Goal: Transaction & Acquisition: Obtain resource

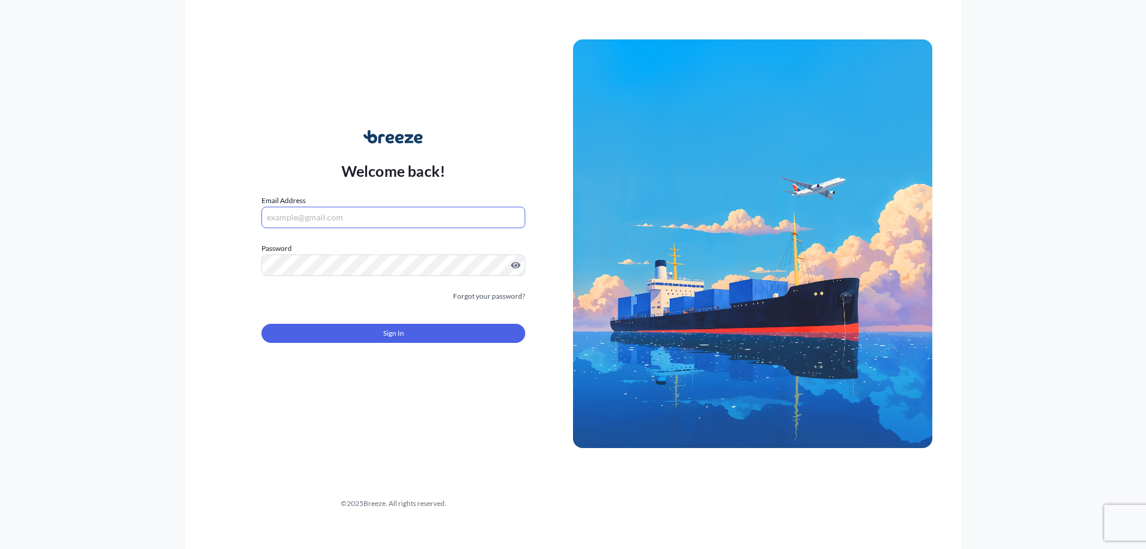
click at [438, 211] on input "Email Address" at bounding box center [394, 217] width 264 height 21
type input "[PERSON_NAME][EMAIL_ADDRESS][PERSON_NAME][DOMAIN_NAME]"
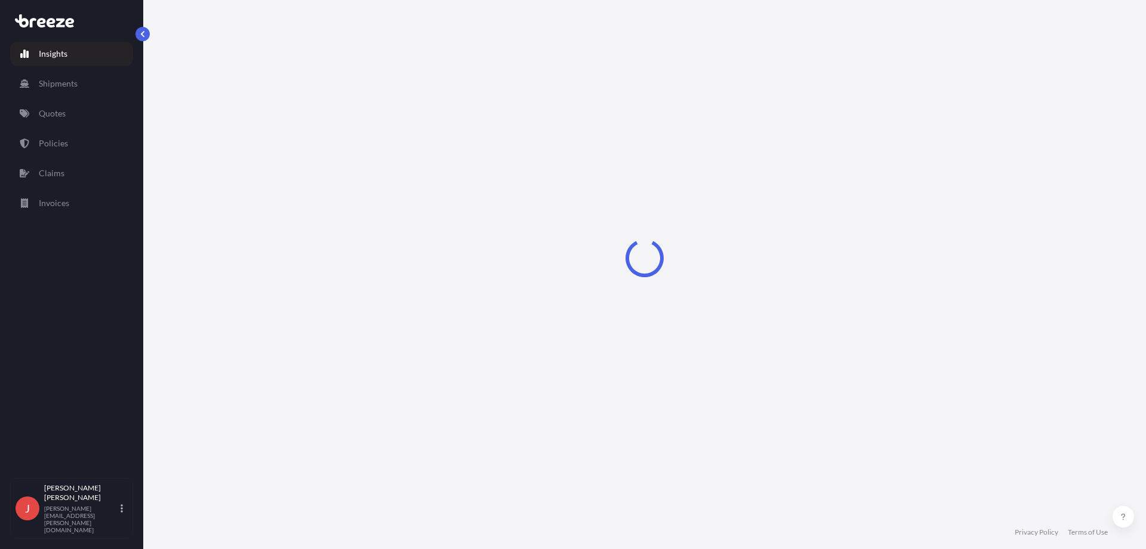
select select "2025"
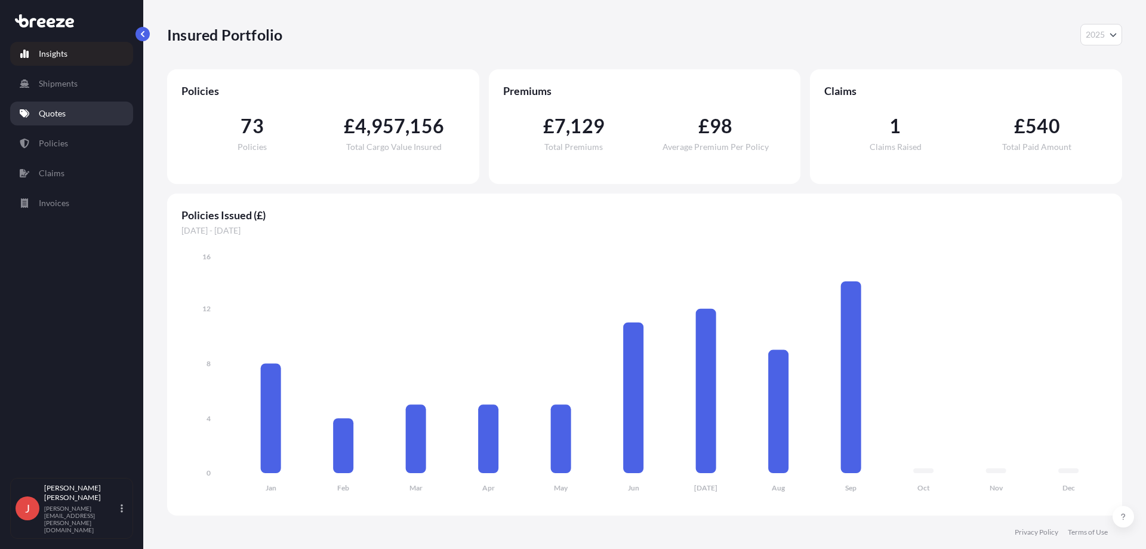
click at [80, 110] on link "Quotes" at bounding box center [71, 113] width 123 height 24
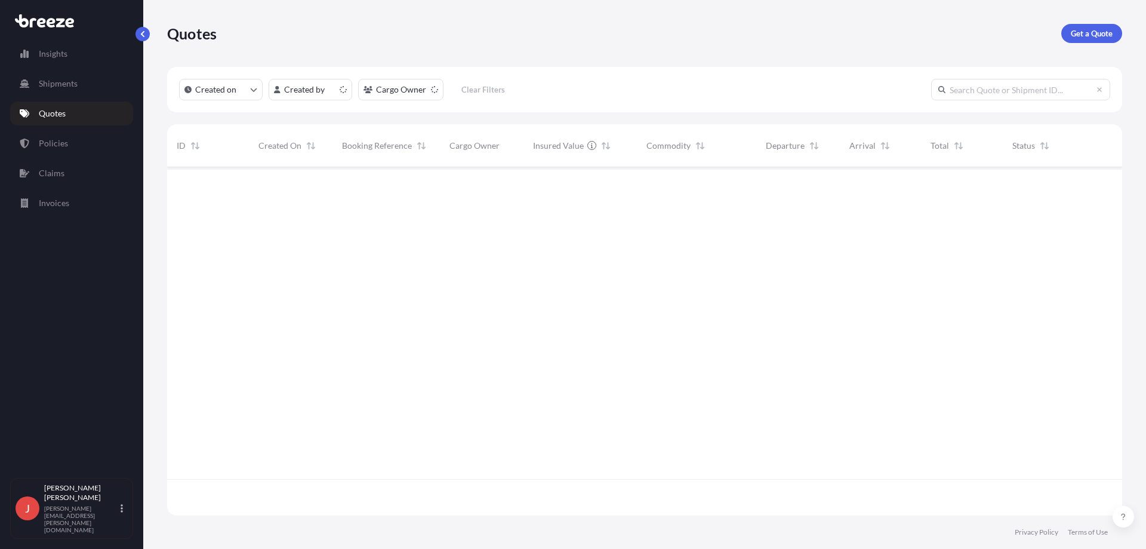
scroll to position [346, 946]
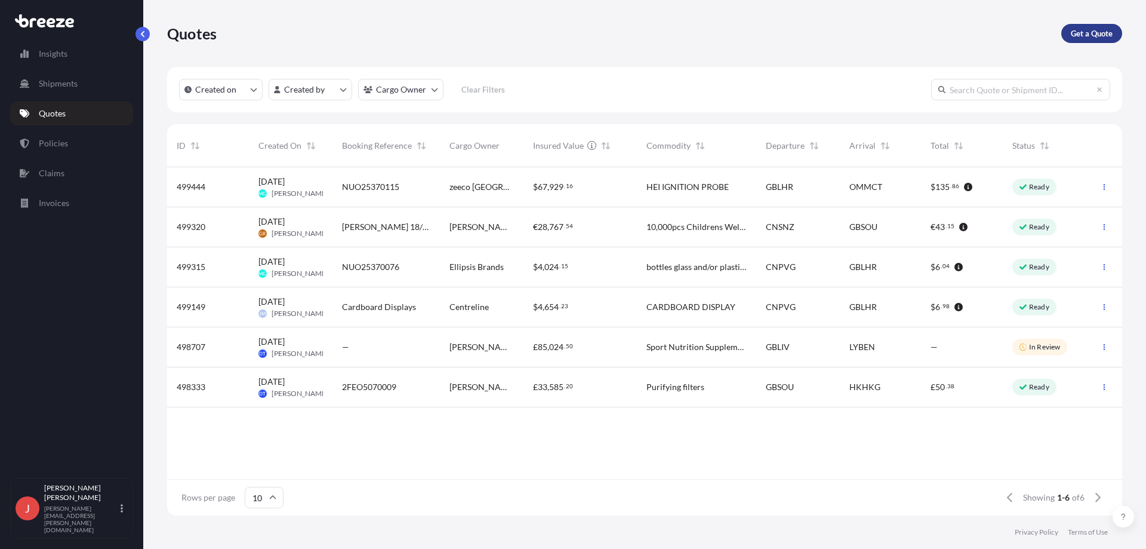
click at [1097, 41] on link "Get a Quote" at bounding box center [1092, 33] width 61 height 19
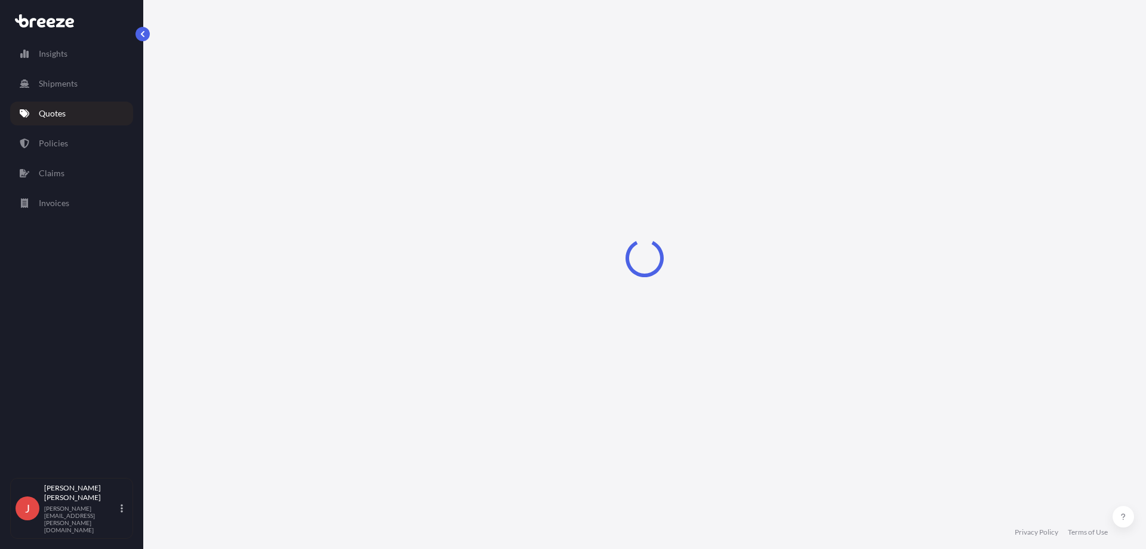
select select "Sea"
select select "1"
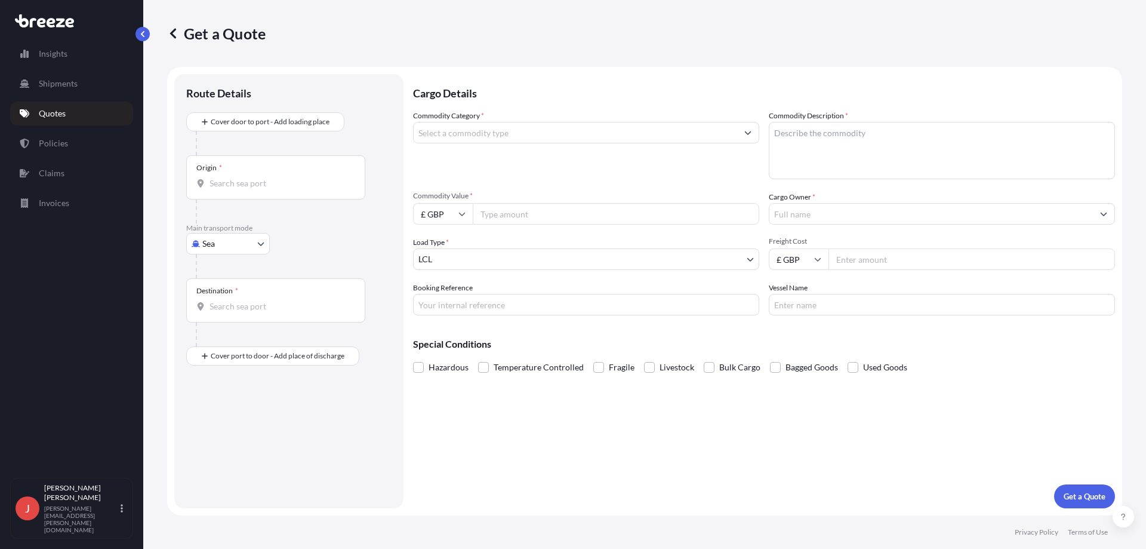
click at [282, 180] on input "Origin *" at bounding box center [280, 183] width 141 height 12
type input "NN15"
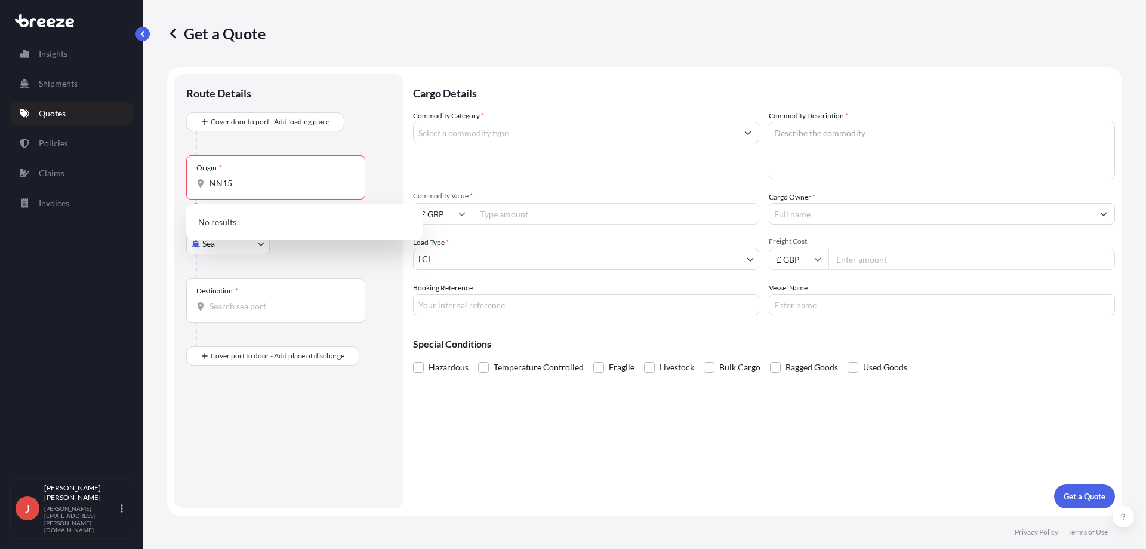
click at [273, 143] on div at bounding box center [294, 143] width 196 height 24
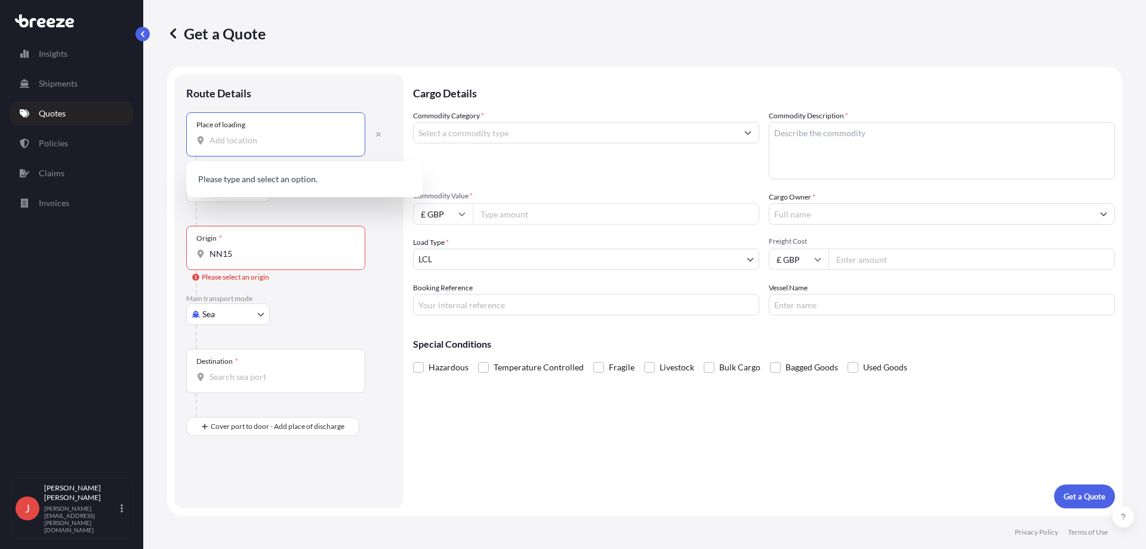
click at [265, 138] on input "Place of loading" at bounding box center [280, 140] width 141 height 12
type input "N"
type input "K"
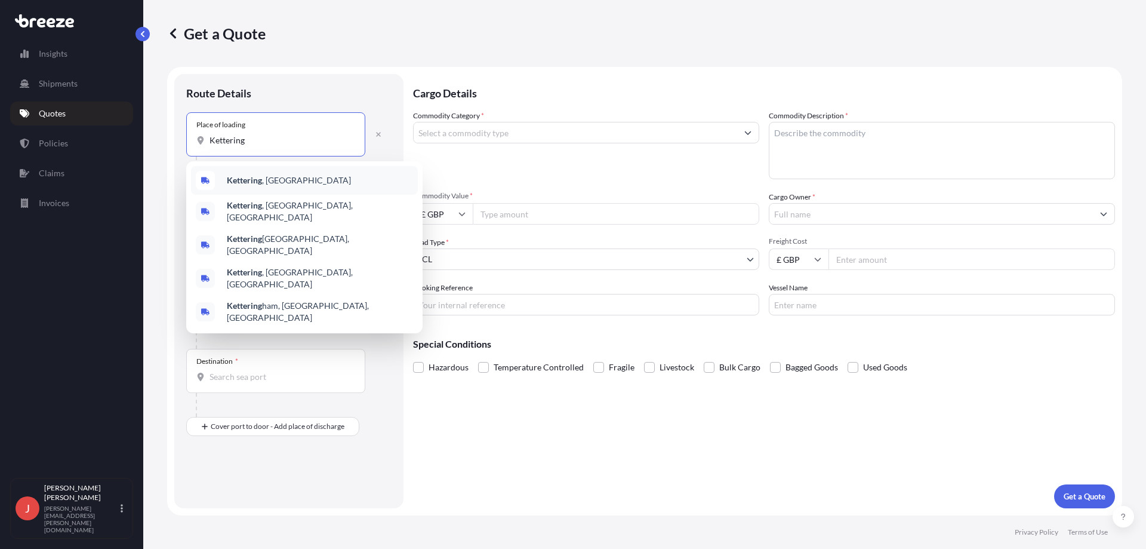
click at [309, 184] on div "Kettering , [GEOGRAPHIC_DATA]" at bounding box center [304, 180] width 227 height 29
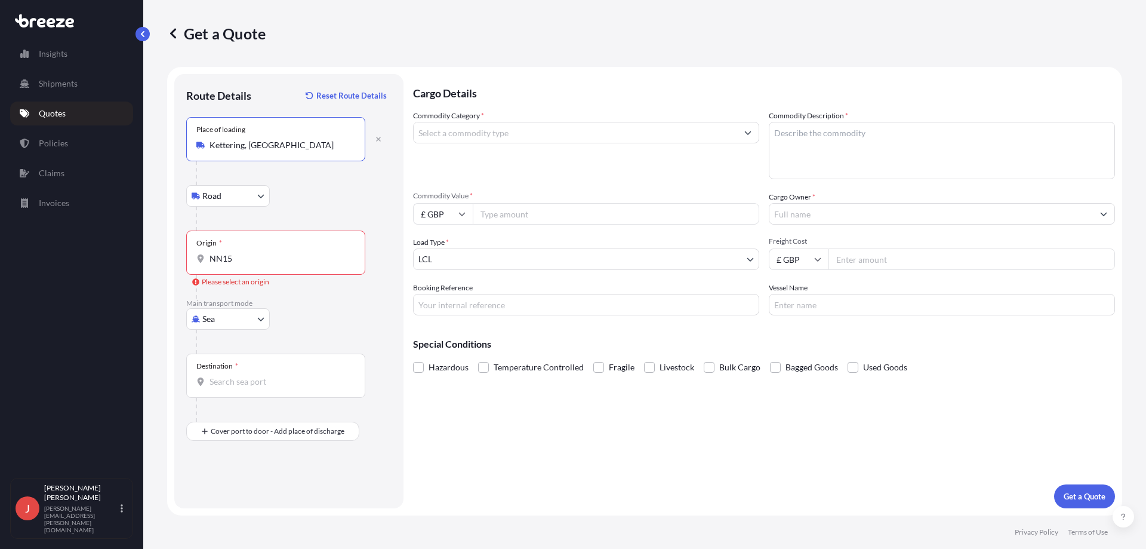
type input "Kettering, [GEOGRAPHIC_DATA]"
click at [234, 326] on body "0 options available. 5 options available. Insights Shipments Quotes Policies Cl…" at bounding box center [573, 274] width 1146 height 549
click at [222, 390] on span "Road" at bounding box center [218, 393] width 19 height 12
select select "Road"
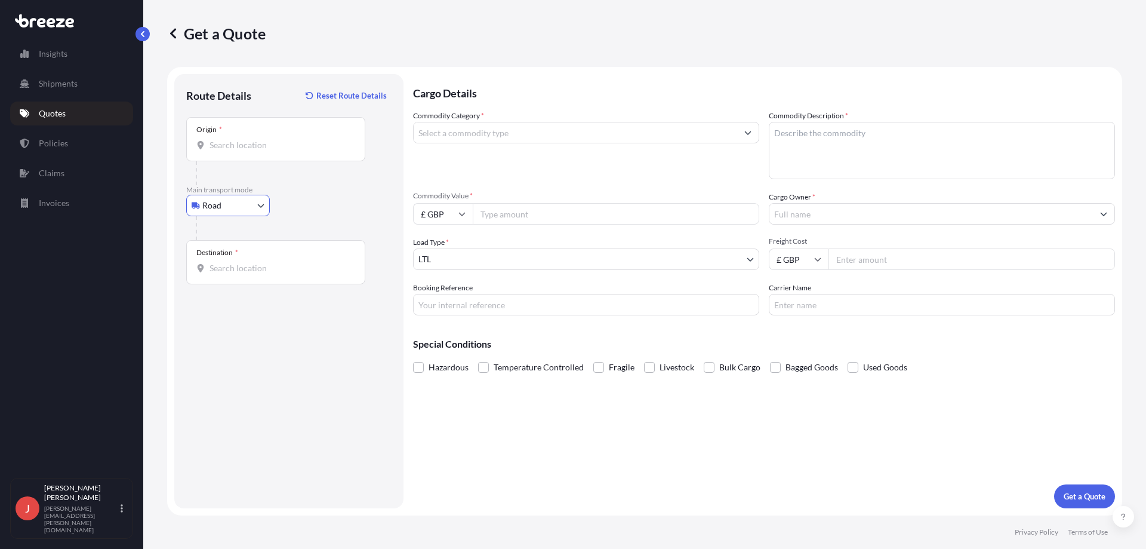
click at [238, 270] on input "Destination *" at bounding box center [280, 268] width 141 height 12
click at [697, 500] on div "Cargo Details Commodity Category * Commodity Description * Commodity Value * £ …" at bounding box center [764, 291] width 702 height 434
click at [305, 265] on input "Destination * Please select a destination" at bounding box center [280, 268] width 141 height 12
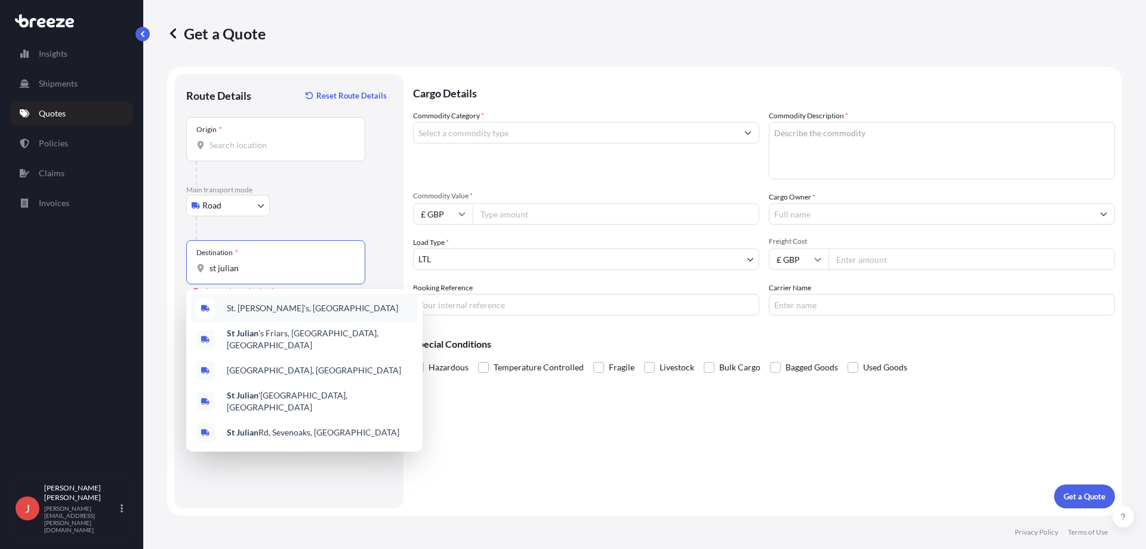
click at [317, 311] on div "St. [PERSON_NAME]'s, [GEOGRAPHIC_DATA]" at bounding box center [304, 308] width 227 height 29
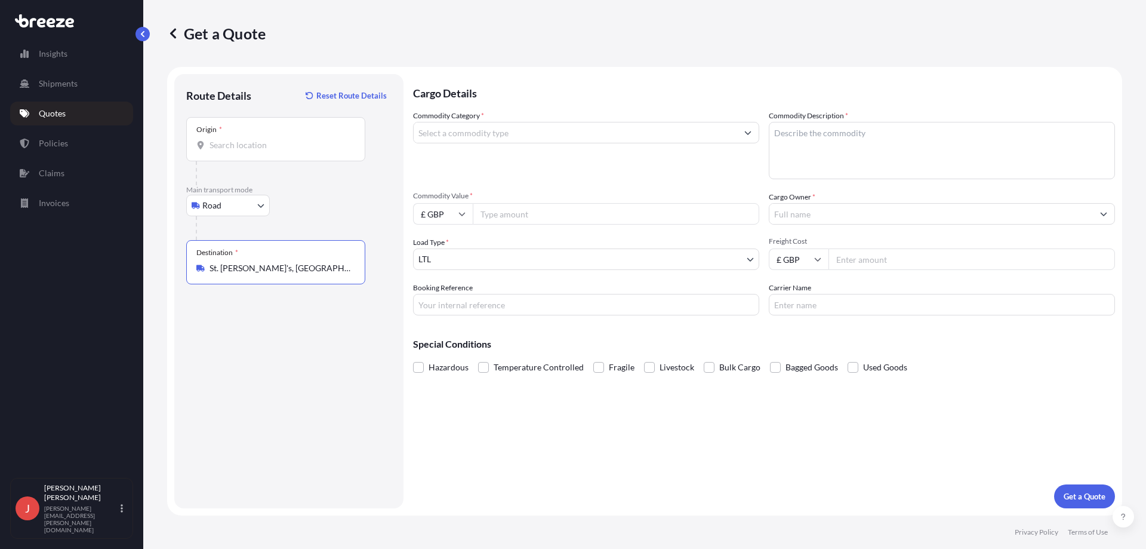
type input "St. [PERSON_NAME]'s, [GEOGRAPHIC_DATA]"
click at [535, 136] on input "Commodity Category *" at bounding box center [576, 132] width 324 height 21
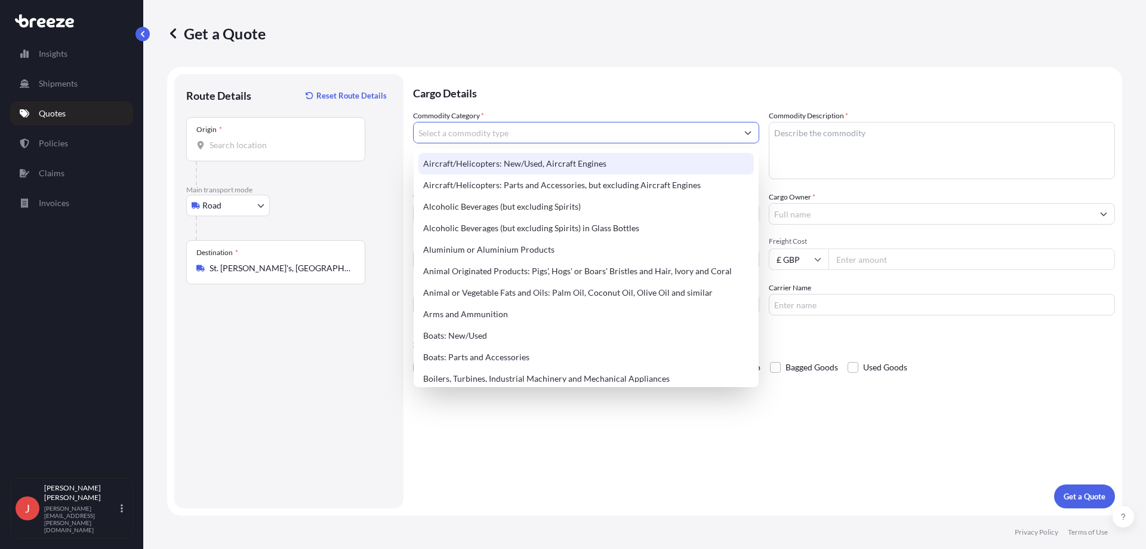
click at [512, 126] on input "Commodity Category *" at bounding box center [576, 132] width 324 height 21
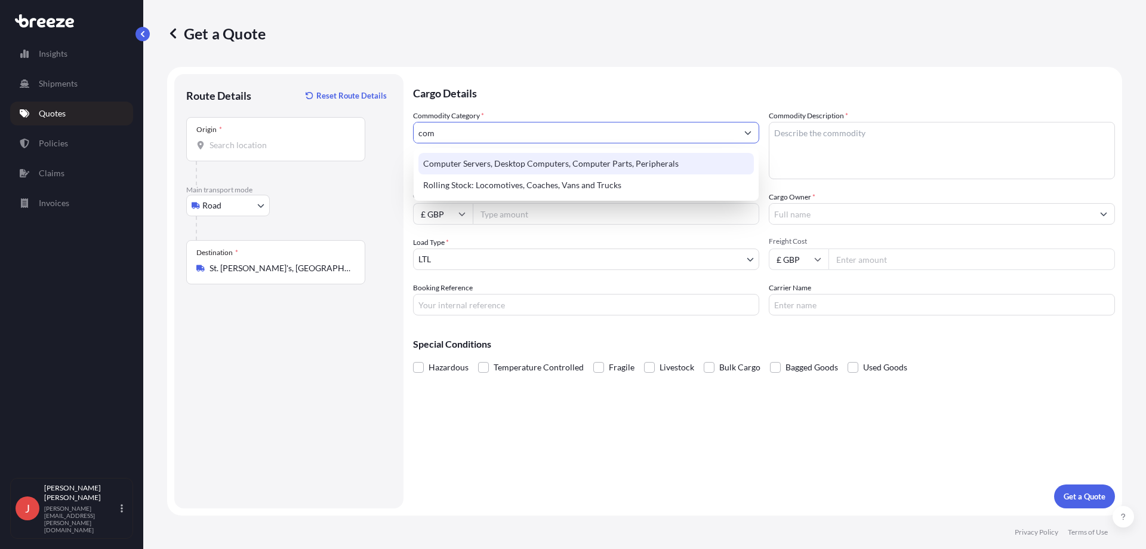
click at [552, 157] on div "Computer Servers, Desktop Computers, Computer Parts, Peripherals" at bounding box center [587, 163] width 336 height 21
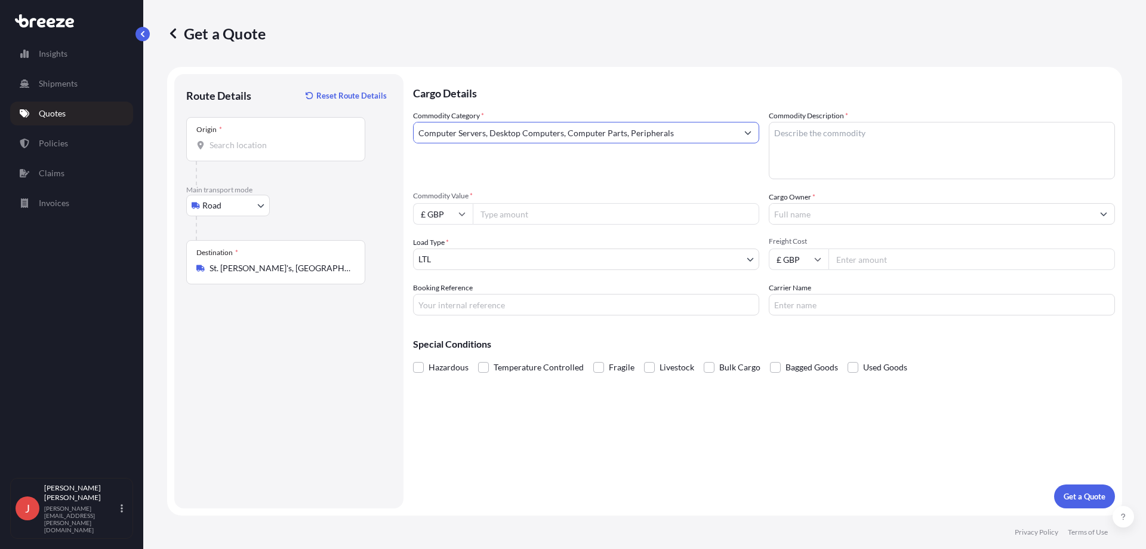
type input "Computer Servers, Desktop Computers, Computer Parts, Peripherals"
click at [885, 130] on textarea "Commodity Description *" at bounding box center [942, 150] width 346 height 57
type textarea "c"
type textarea "Laptops"
click at [657, 134] on input "Computer Servers, Desktop Computers, Computer Parts, Peripherals" at bounding box center [576, 132] width 324 height 21
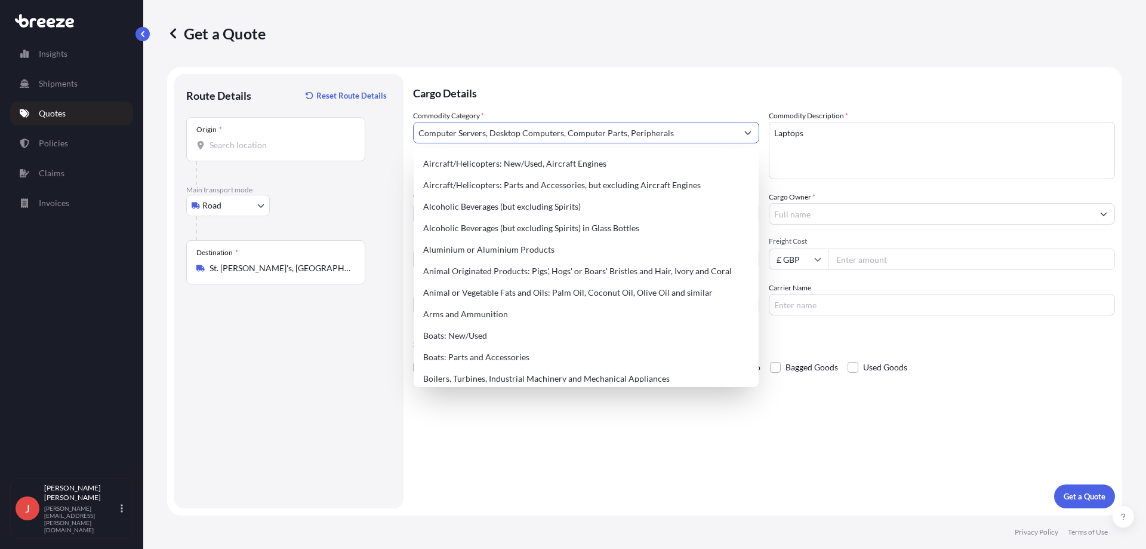
drag, startPoint x: 693, startPoint y: 132, endPoint x: 376, endPoint y: 129, distance: 317.0
click at [376, 129] on form "Route Details Reset Route Details Place of loading Road Road Rail Origin * Main…" at bounding box center [644, 291] width 955 height 448
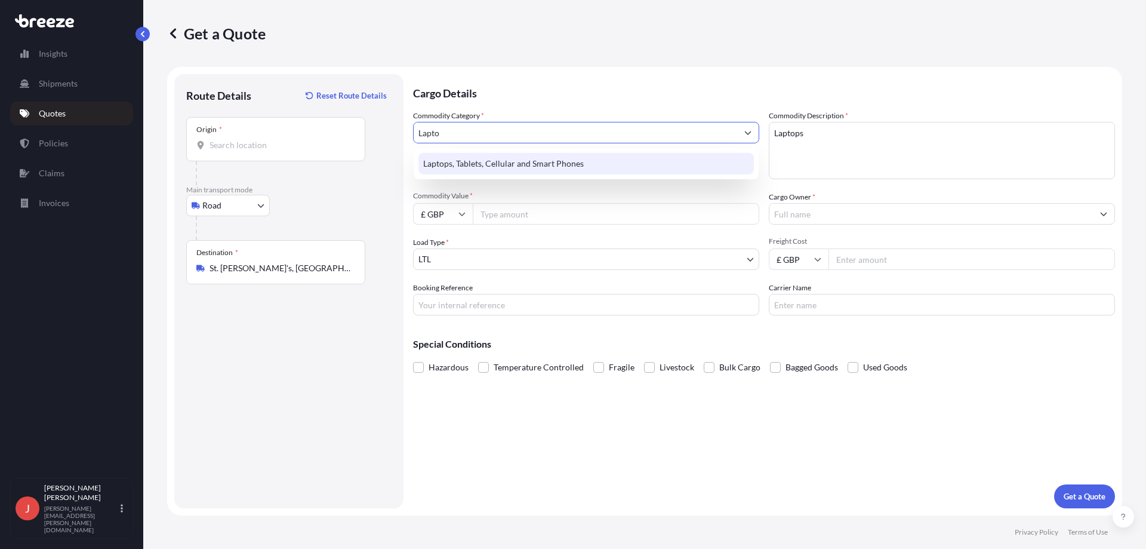
click at [593, 162] on div "Laptops, Tablets, Cellular and Smart Phones" at bounding box center [587, 163] width 336 height 21
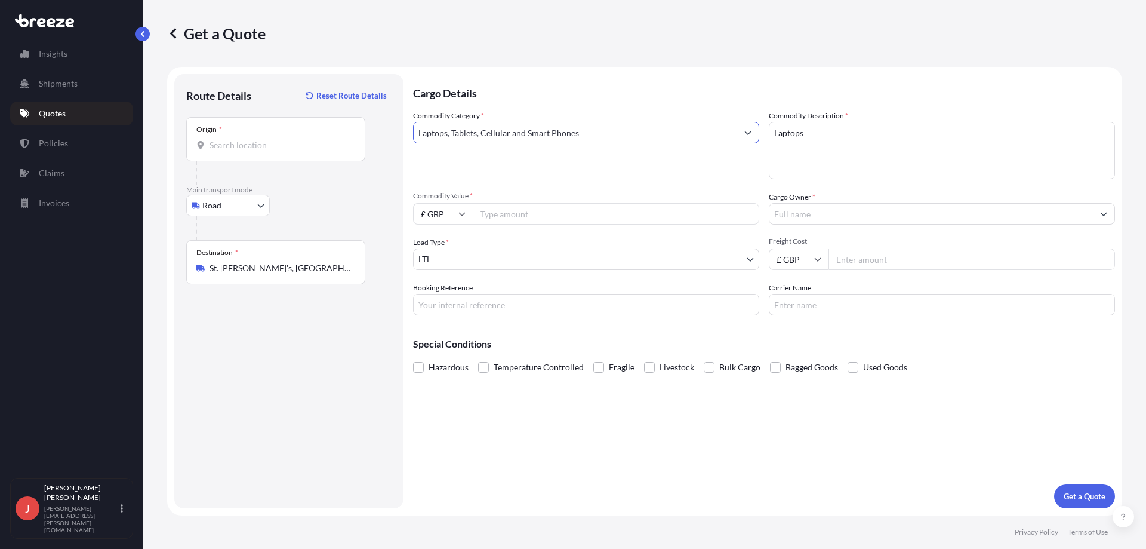
type input "Laptops, Tablets, Cellular and Smart Phones"
click at [518, 208] on input "Commodity Value *" at bounding box center [616, 213] width 287 height 21
type input "19820"
click at [547, 231] on div "Commodity Category * Laptops, Tablets, Cellular and Smart Phones Commodity Desc…" at bounding box center [764, 212] width 702 height 205
click at [549, 252] on body "107 options available. 30 options available. 1 option available. Insights Shipm…" at bounding box center [573, 274] width 1146 height 549
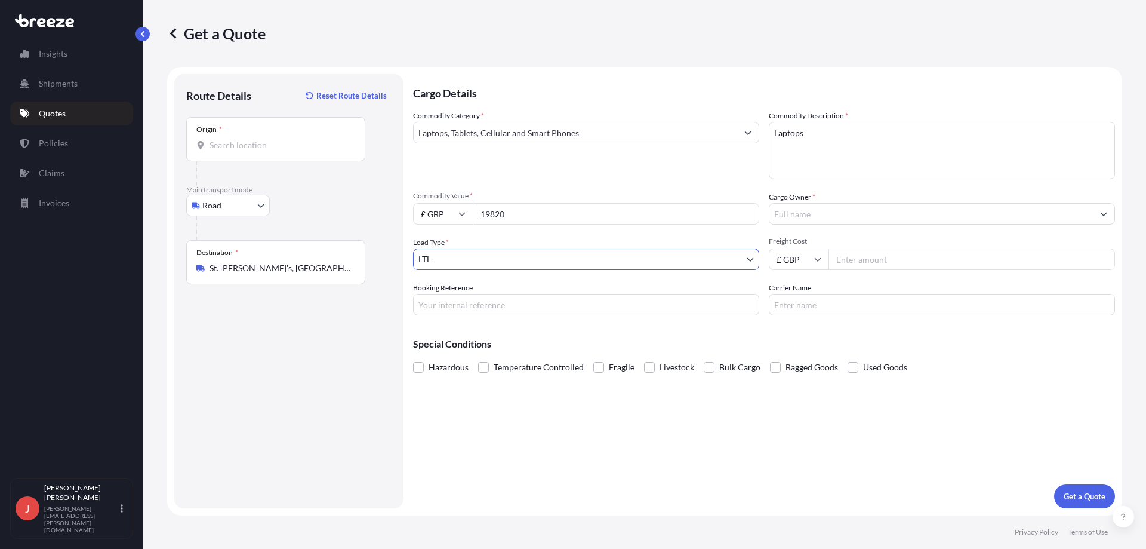
click at [877, 256] on input "Freight Cost" at bounding box center [972, 258] width 287 height 21
click at [850, 219] on input "Cargo Owner *" at bounding box center [932, 213] width 324 height 21
type input "B"
type input "T"
type input "F"
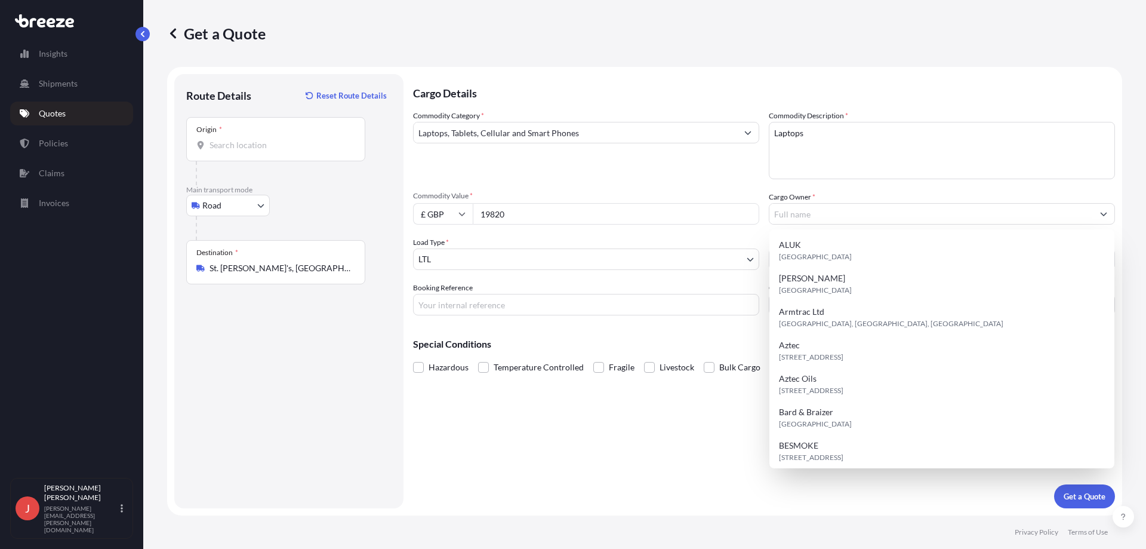
click at [710, 180] on div "Commodity Category * Laptops, Tablets, Cellular and Smart Phones Commodity Desc…" at bounding box center [764, 212] width 702 height 205
click at [790, 210] on input "Cargo Owner *" at bounding box center [932, 213] width 324 height 21
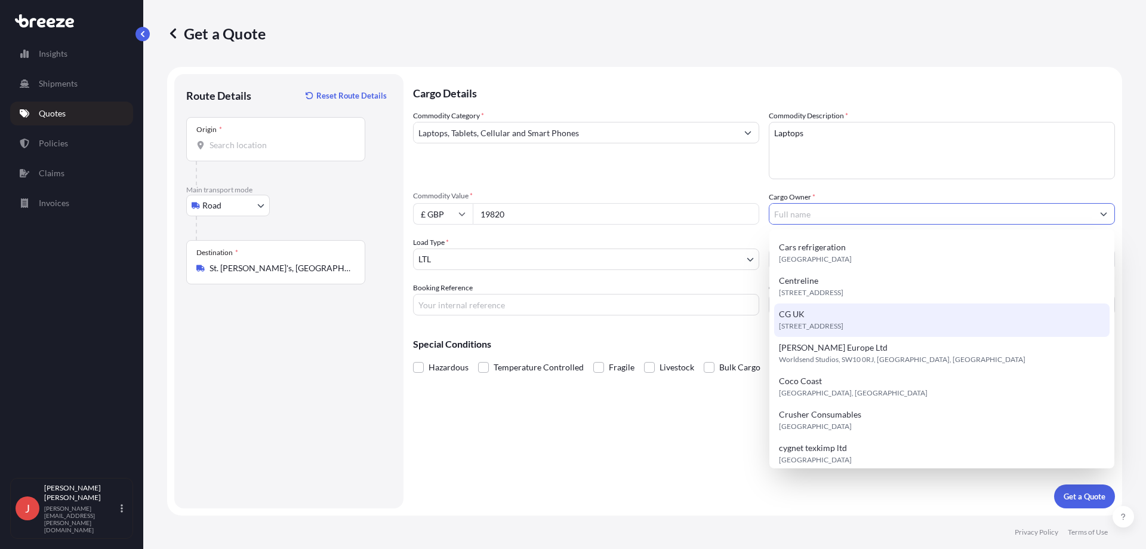
scroll to position [272, 0]
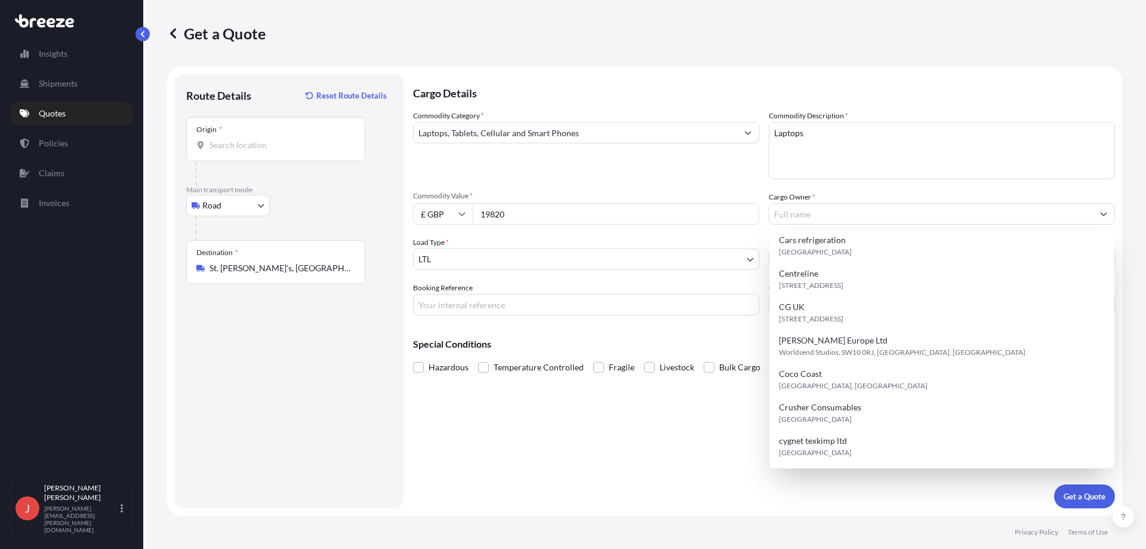
click at [627, 422] on div "Cargo Details Commodity Category * Laptops, Tablets, Cellular and Smart Phones …" at bounding box center [764, 291] width 702 height 434
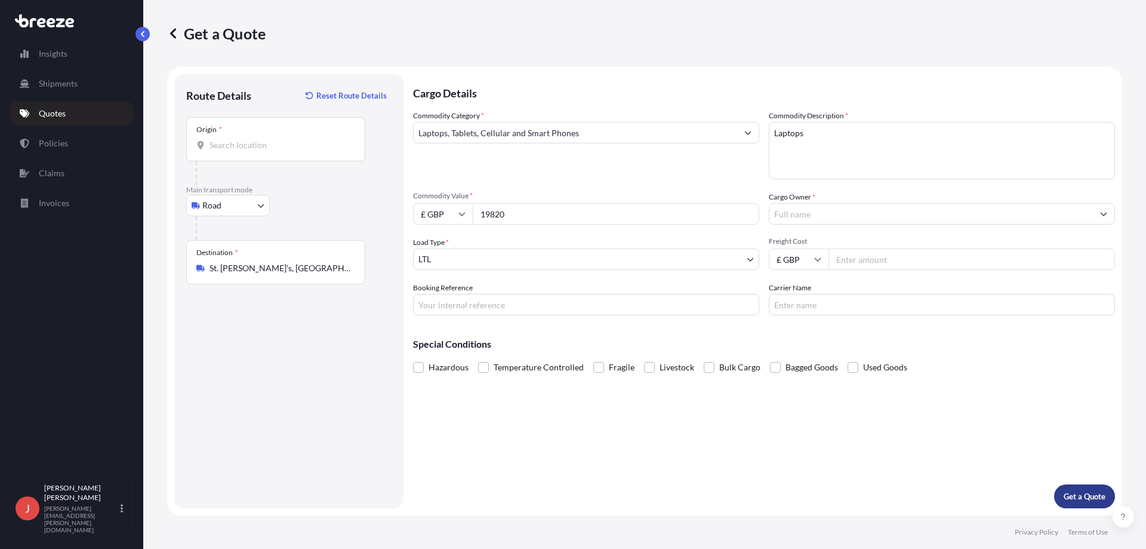
click at [1081, 492] on p "Get a Quote" at bounding box center [1085, 496] width 42 height 12
click at [319, 145] on input "Origin * Please select an origin" at bounding box center [280, 145] width 141 height 12
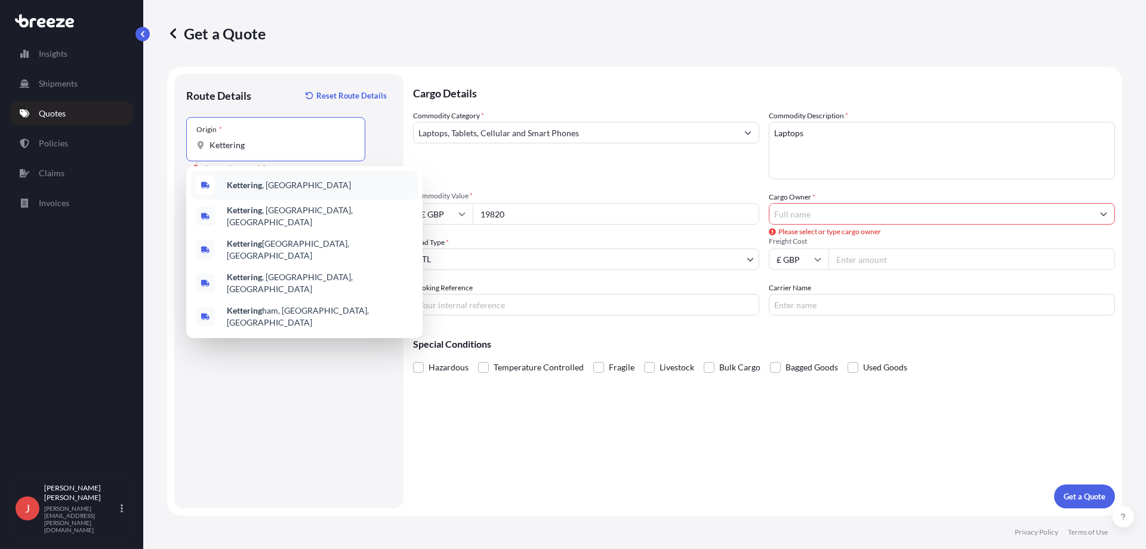
click at [273, 173] on div "Kettering , [GEOGRAPHIC_DATA]" at bounding box center [304, 185] width 227 height 29
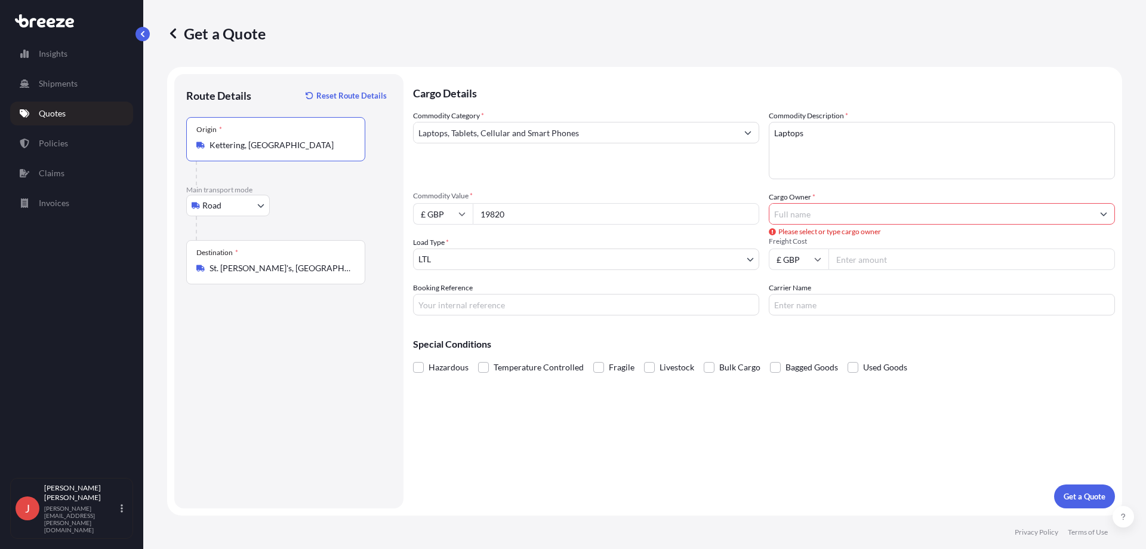
type input "Kettering, [GEOGRAPHIC_DATA]"
click at [787, 213] on input "Cargo Owner *" at bounding box center [932, 213] width 324 height 21
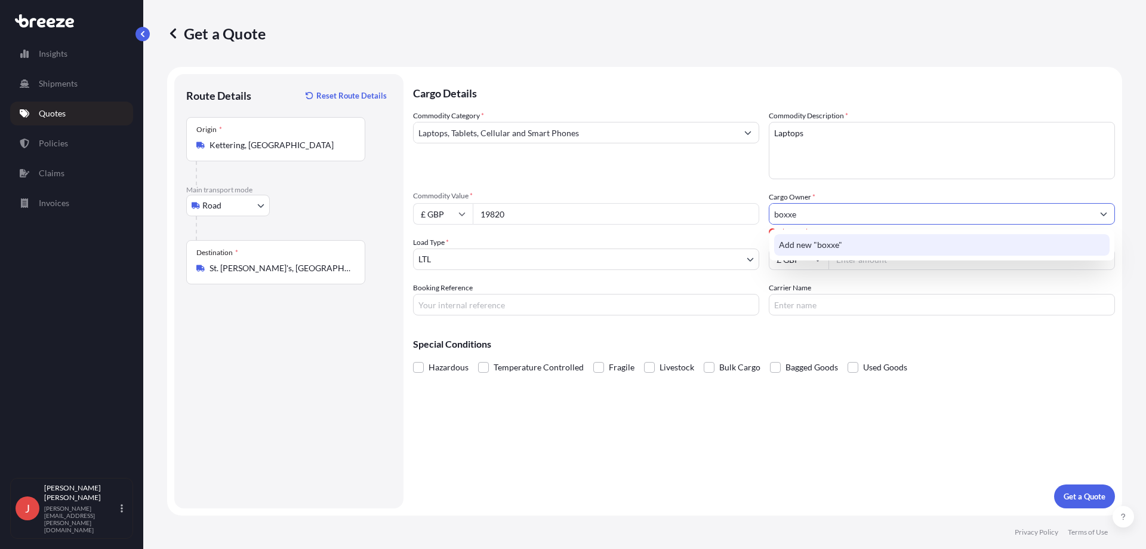
click at [808, 238] on div "Add new "boxxe"" at bounding box center [942, 244] width 336 height 21
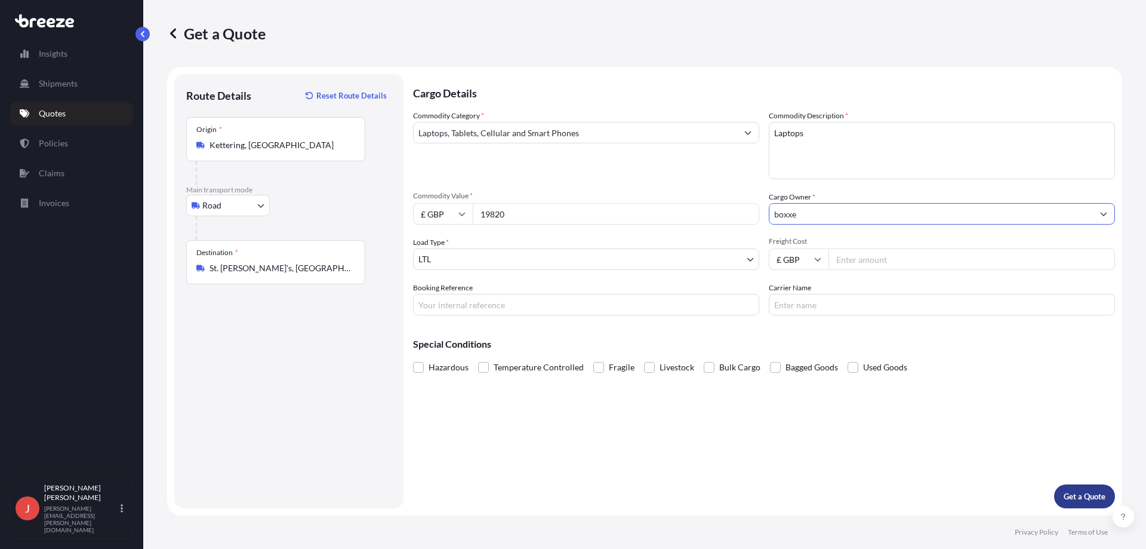
type input "boxxe"
click at [1069, 494] on p "Get a Quote" at bounding box center [1085, 496] width 42 height 12
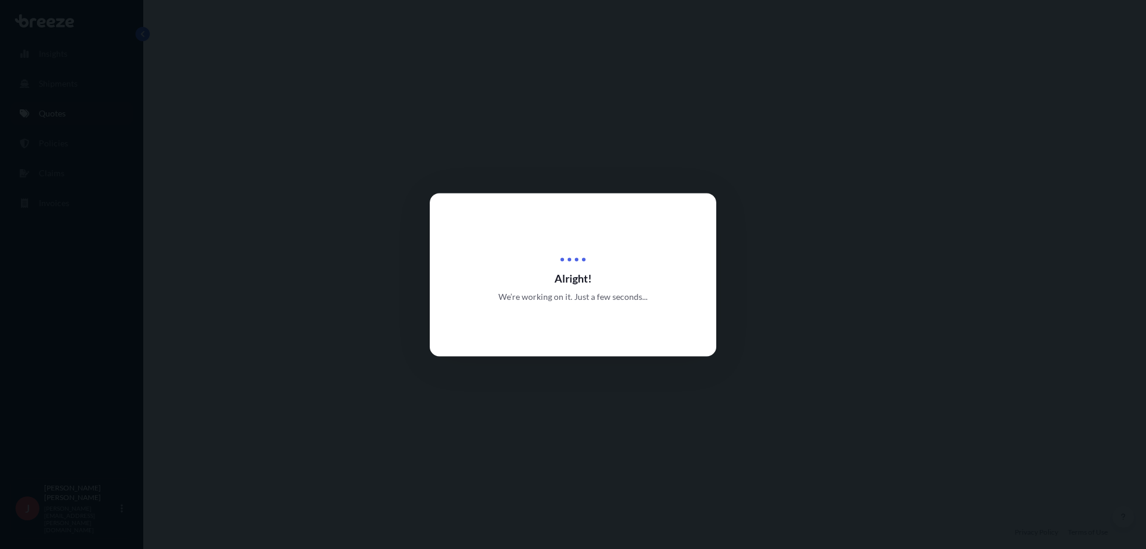
select select "Road"
select select "1"
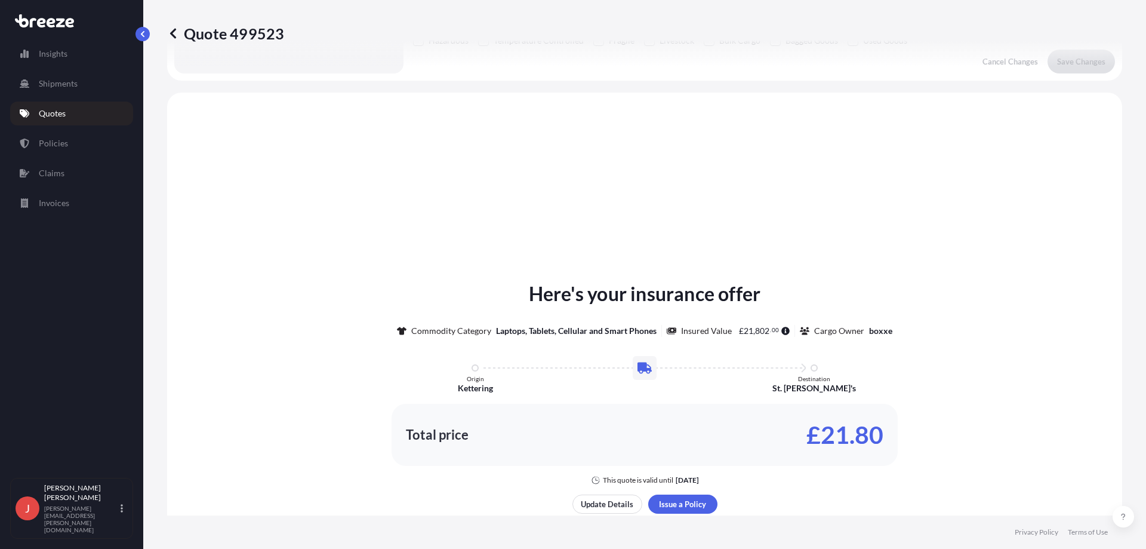
scroll to position [359, 0]
